Goal: Register for event/course

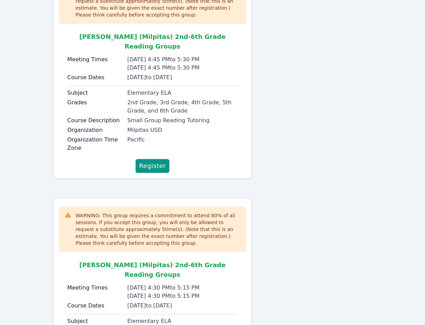
scroll to position [190, 0]
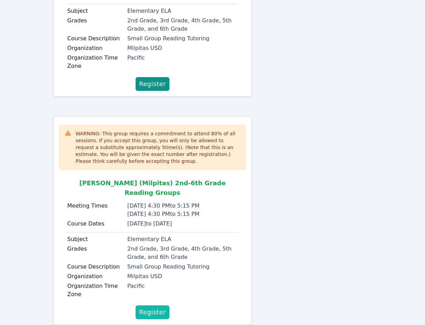
click at [156, 308] on span "Register" at bounding box center [152, 313] width 27 height 10
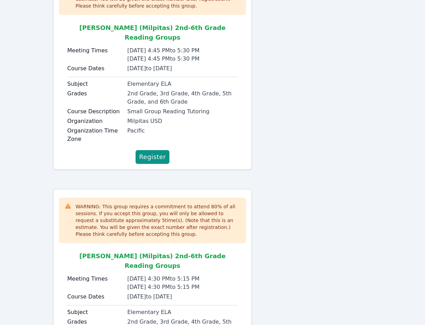
scroll to position [151, 0]
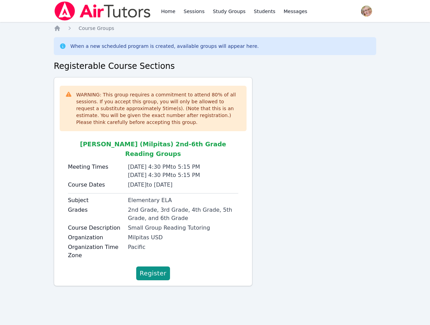
click at [313, 125] on div "WARNING: This group requires a commitment to attend 80 % of all sessions. If yo…" at bounding box center [215, 184] width 322 height 215
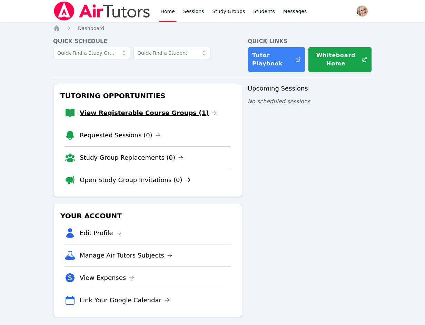
click at [149, 116] on link "View Registerable Course Groups (1)" at bounding box center [148, 113] width 137 height 10
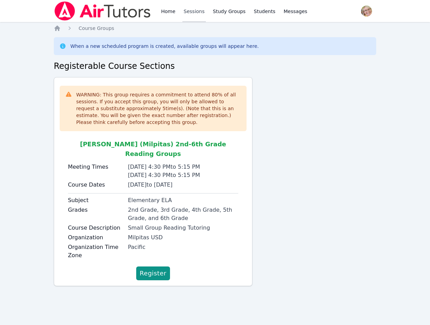
click at [192, 11] on link "Sessions" at bounding box center [194, 11] width 24 height 22
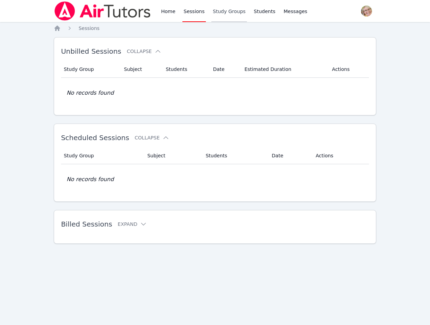
click at [226, 11] on link "Study Groups" at bounding box center [229, 11] width 36 height 22
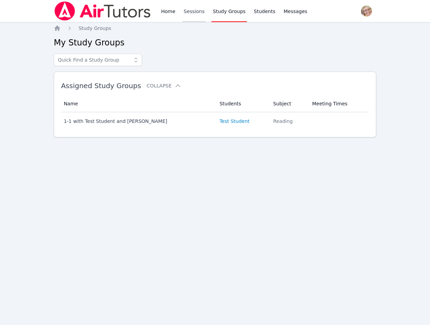
click at [193, 13] on link "Sessions" at bounding box center [194, 11] width 24 height 22
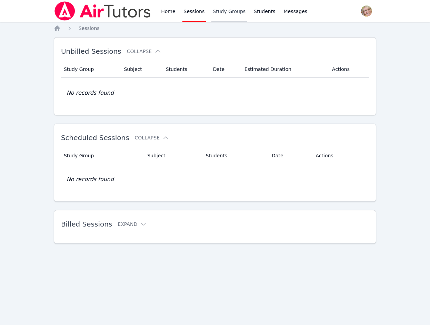
click at [232, 13] on link "Study Groups" at bounding box center [229, 11] width 36 height 22
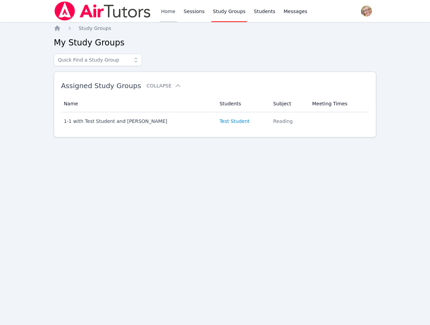
click at [170, 12] on link "Home" at bounding box center [168, 11] width 17 height 22
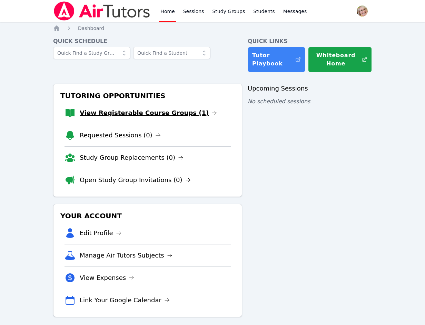
click at [141, 114] on link "View Registerable Course Groups (1)" at bounding box center [148, 113] width 137 height 10
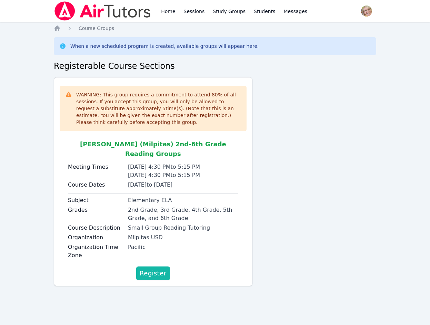
click at [158, 269] on span "Register" at bounding box center [153, 274] width 27 height 10
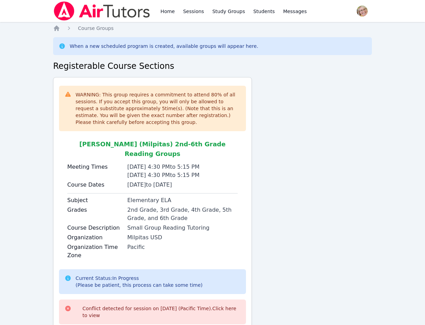
scroll to position [31, 0]
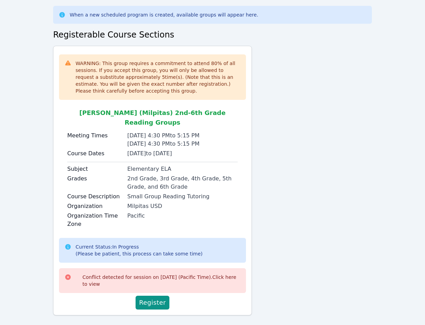
click at [93, 274] on div "Conflict detected for session on 2025-10-01 (Pacific Time). Click here to view" at bounding box center [161, 281] width 158 height 14
click at [227, 275] on link "Click here to view" at bounding box center [159, 281] width 154 height 12
click at [229, 275] on link "Click here to view" at bounding box center [159, 281] width 154 height 12
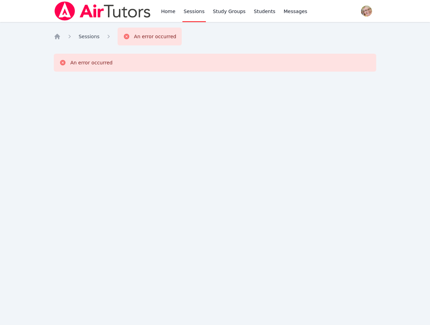
click at [90, 36] on span "Sessions" at bounding box center [89, 37] width 21 height 6
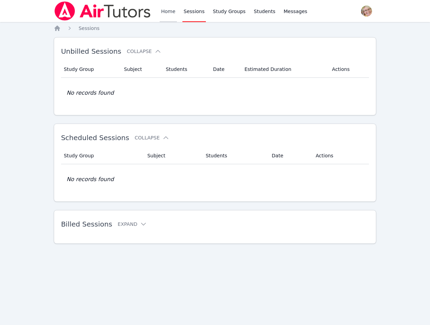
click at [167, 12] on link "Home" at bounding box center [168, 11] width 17 height 22
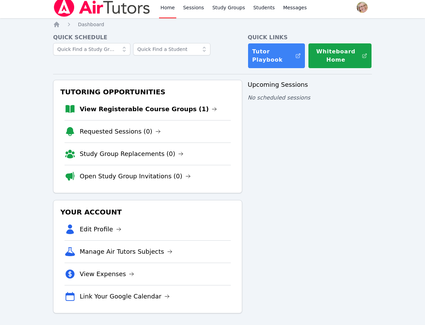
scroll to position [6, 0]
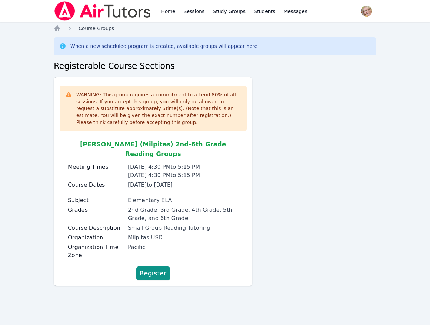
click at [89, 28] on span "Course Groups" at bounding box center [97, 29] width 36 height 6
click at [81, 30] on span "Course Groups" at bounding box center [97, 29] width 36 height 6
click at [84, 27] on span "Course Groups" at bounding box center [97, 29] width 36 height 6
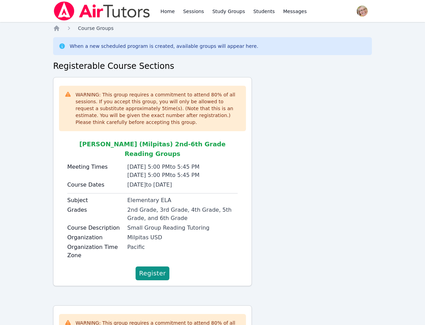
click at [88, 29] on span "Course Groups" at bounding box center [96, 29] width 36 height 6
click at [192, 11] on link "Sessions" at bounding box center [194, 11] width 24 height 22
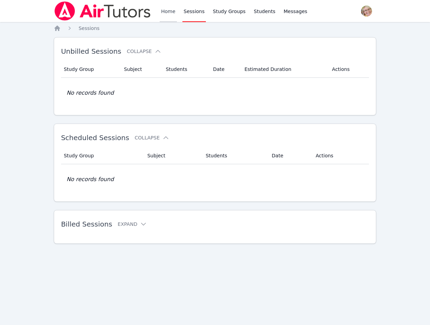
click at [170, 12] on link "Home" at bounding box center [168, 11] width 17 height 22
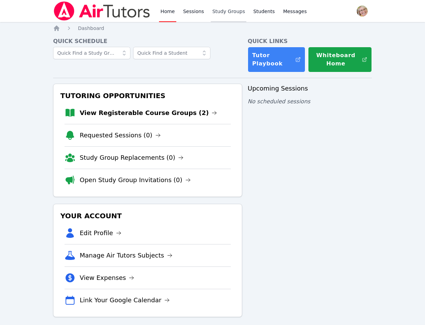
click at [226, 10] on link "Study Groups" at bounding box center [229, 11] width 36 height 22
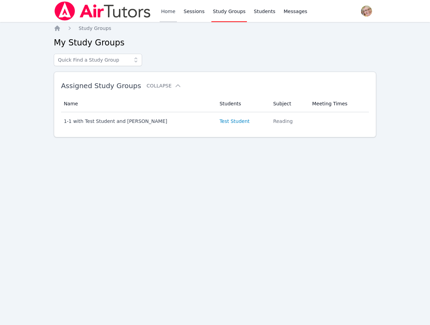
click at [168, 11] on link "Home" at bounding box center [168, 11] width 17 height 22
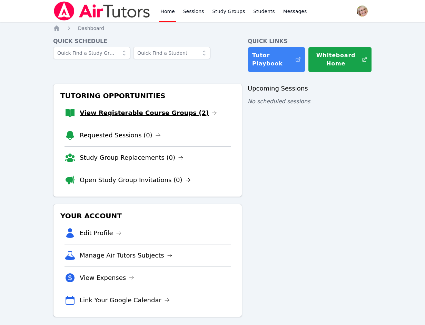
click at [161, 114] on link "View Registerable Course Groups (2)" at bounding box center [148, 113] width 137 height 10
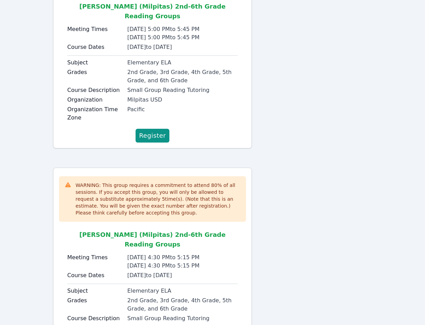
scroll to position [190, 0]
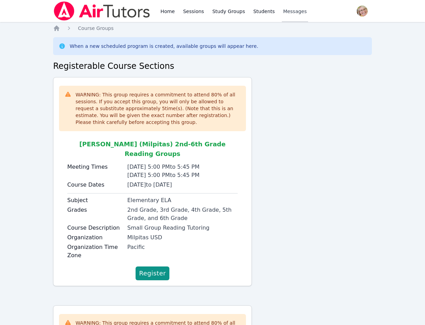
click at [286, 11] on span "Messages" at bounding box center [295, 11] width 24 height 7
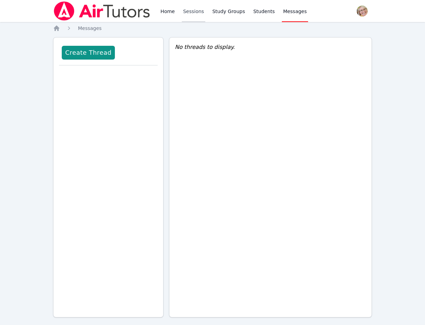
click at [191, 11] on link "Sessions" at bounding box center [194, 11] width 24 height 22
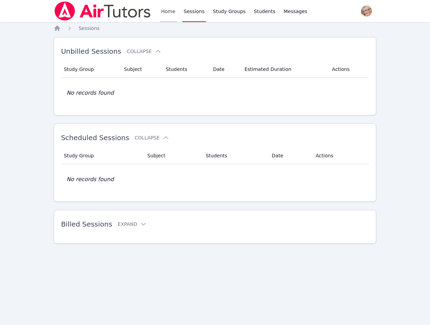
click at [171, 11] on link "Home" at bounding box center [168, 11] width 17 height 22
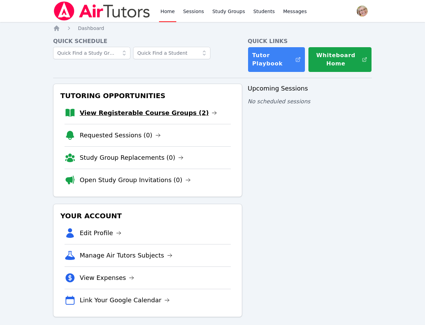
click at [171, 114] on link "View Registerable Course Groups (2)" at bounding box center [148, 113] width 137 height 10
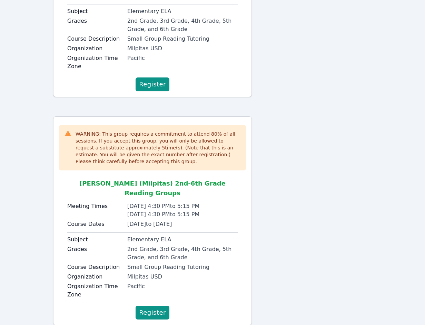
scroll to position [190, 0]
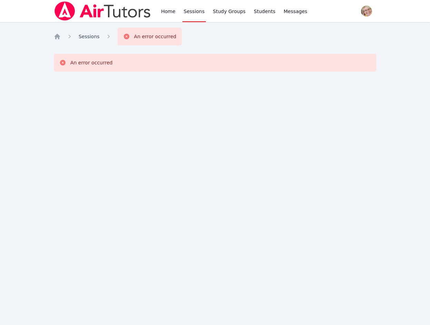
click at [92, 37] on span "Sessions" at bounding box center [89, 37] width 21 height 6
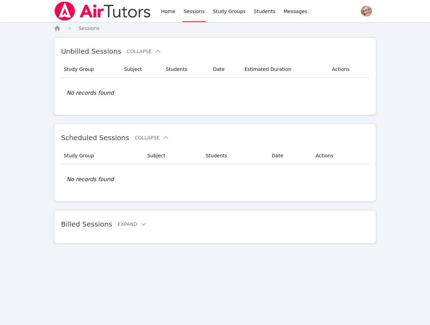
click at [192, 12] on link "Sessions" at bounding box center [194, 11] width 24 height 22
click at [230, 10] on link "Study Groups" at bounding box center [229, 11] width 36 height 22
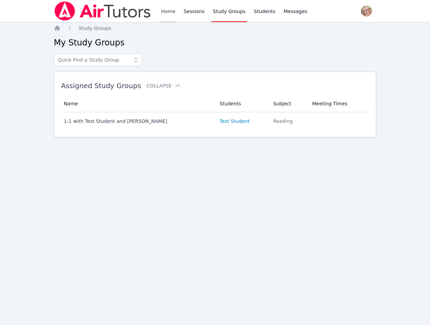
click at [169, 11] on link "Home" at bounding box center [168, 11] width 17 height 22
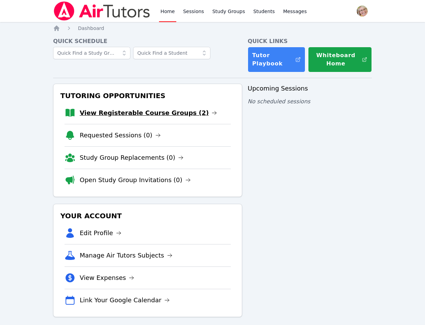
click at [176, 115] on link "View Registerable Course Groups (2)" at bounding box center [148, 113] width 137 height 10
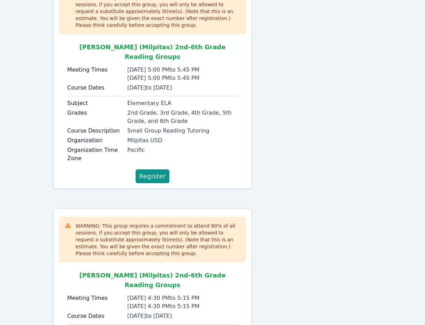
scroll to position [103, 0]
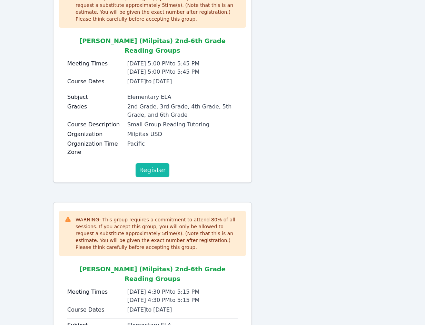
click at [151, 166] on span "Register" at bounding box center [152, 171] width 27 height 10
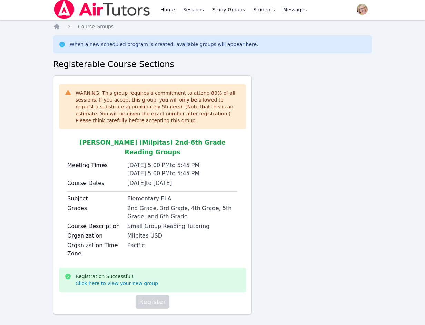
scroll to position [0, 0]
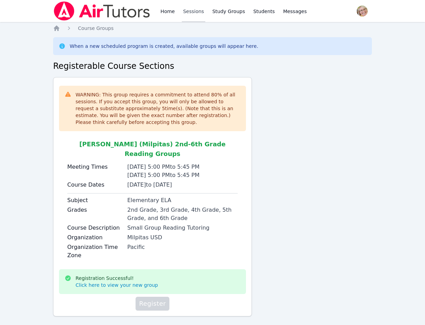
click at [186, 11] on link "Sessions" at bounding box center [194, 11] width 24 height 22
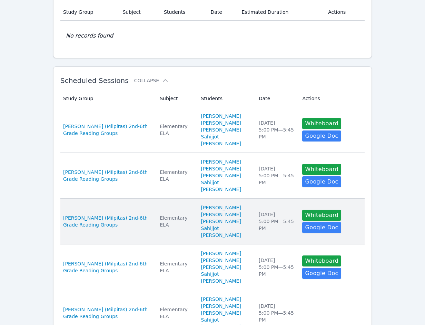
scroll to position [103, 0]
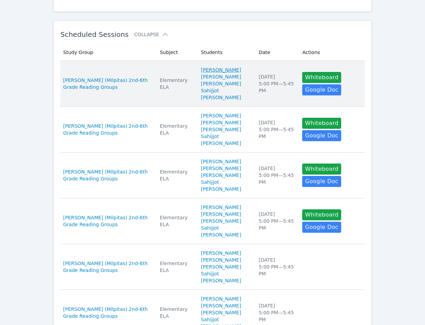
click at [218, 69] on link "[PERSON_NAME]" at bounding box center [221, 70] width 40 height 7
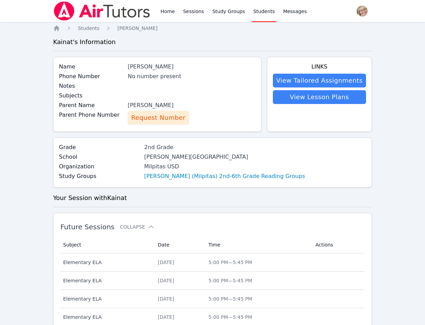
scroll to position [103, 0]
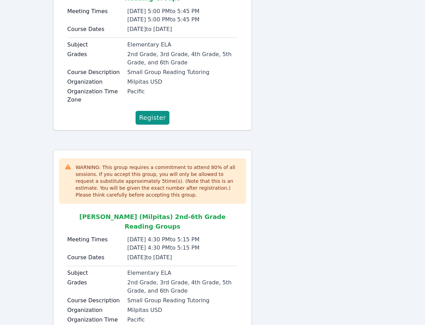
scroll to position [190, 0]
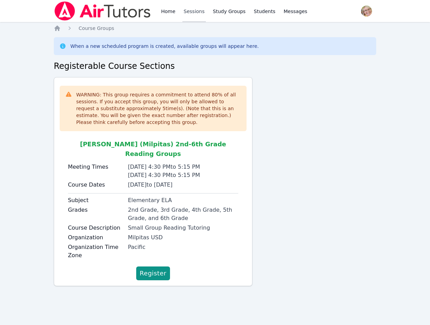
click at [195, 11] on link "Sessions" at bounding box center [194, 11] width 24 height 22
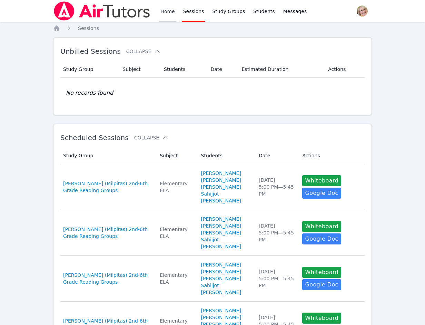
click at [169, 12] on link "Home" at bounding box center [167, 11] width 17 height 22
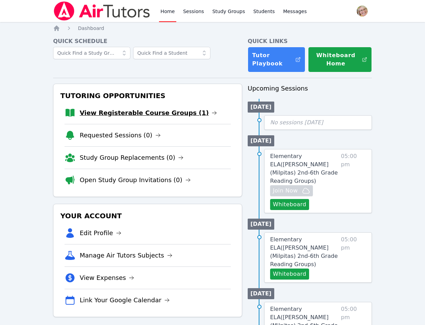
click at [181, 116] on link "View Registerable Course Groups (1)" at bounding box center [148, 113] width 137 height 10
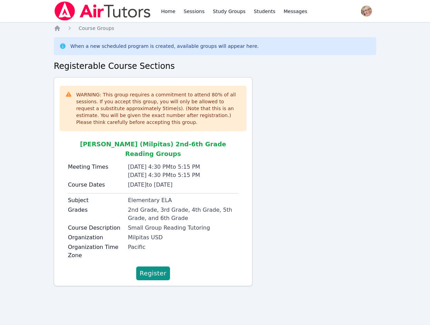
drag, startPoint x: 159, startPoint y: 263, endPoint x: 298, endPoint y: 231, distance: 143.4
click at [159, 269] on span "Register" at bounding box center [153, 274] width 27 height 10
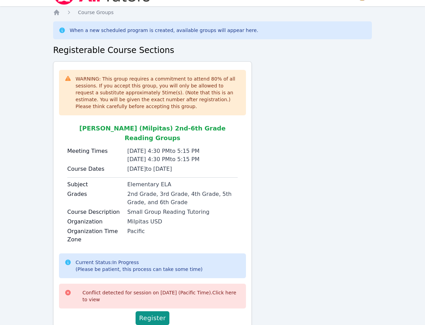
scroll to position [31, 0]
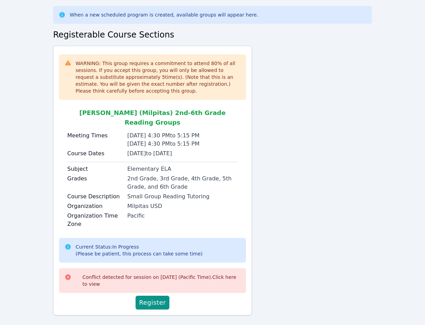
click at [228, 275] on link "Click here to view" at bounding box center [159, 281] width 154 height 12
click at [175, 244] on div "Current Status: In Progress (Please be patient, this process can take some time)" at bounding box center [139, 251] width 127 height 14
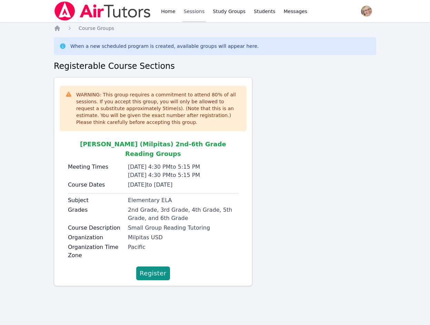
click at [189, 13] on link "Sessions" at bounding box center [194, 11] width 24 height 22
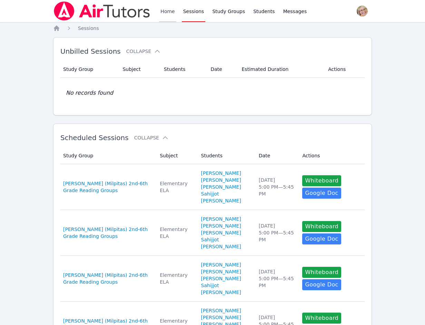
click at [171, 10] on link "Home" at bounding box center [167, 11] width 17 height 22
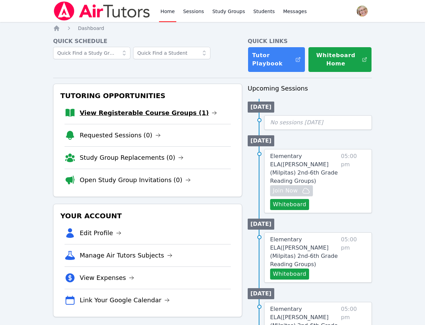
click at [167, 115] on link "View Registerable Course Groups (1)" at bounding box center [148, 113] width 137 height 10
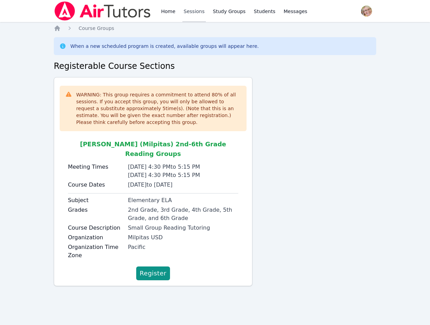
click at [187, 11] on link "Sessions" at bounding box center [194, 11] width 24 height 22
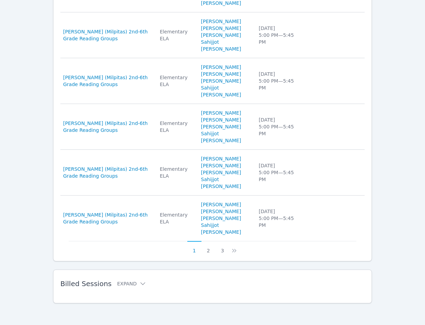
scroll to position [382, 0]
click at [221, 250] on button "3" at bounding box center [222, 247] width 14 height 13
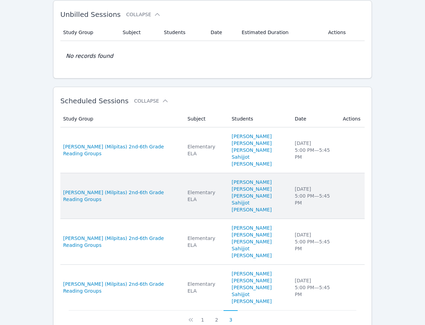
scroll to position [79, 0]
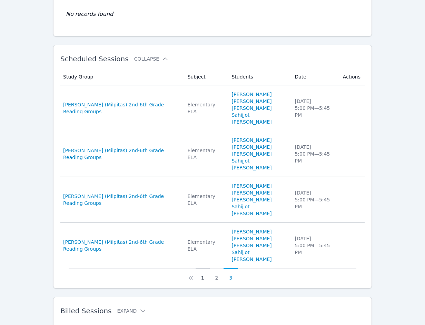
click at [203, 269] on button "1" at bounding box center [203, 275] width 14 height 13
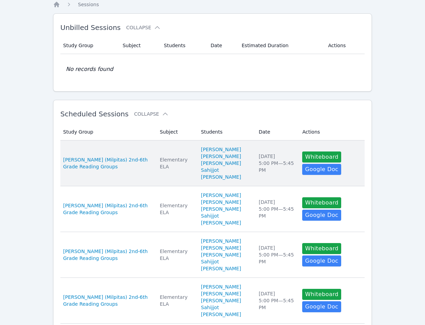
scroll to position [0, 0]
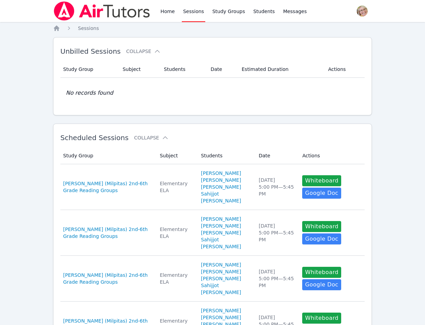
click at [191, 11] on link "Sessions" at bounding box center [194, 11] width 24 height 22
click at [167, 11] on link "Home" at bounding box center [167, 11] width 17 height 22
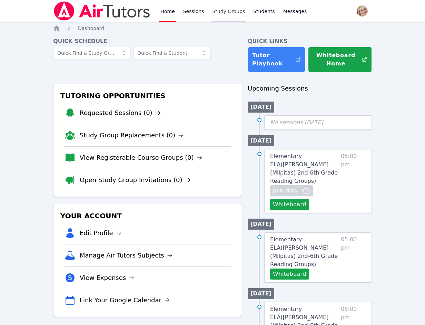
click at [230, 10] on link "Study Groups" at bounding box center [229, 11] width 36 height 22
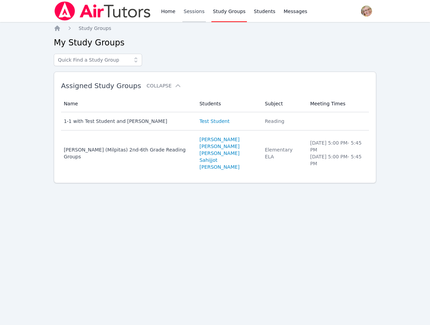
click at [195, 13] on link "Sessions" at bounding box center [194, 11] width 24 height 22
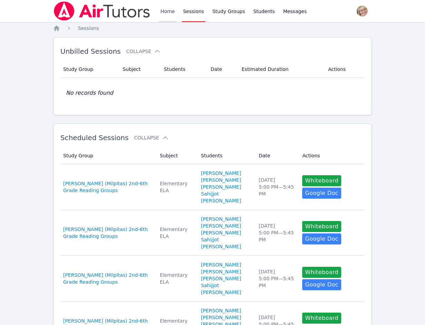
click at [168, 12] on link "Home" at bounding box center [167, 11] width 17 height 22
